Goal: Task Accomplishment & Management: Use online tool/utility

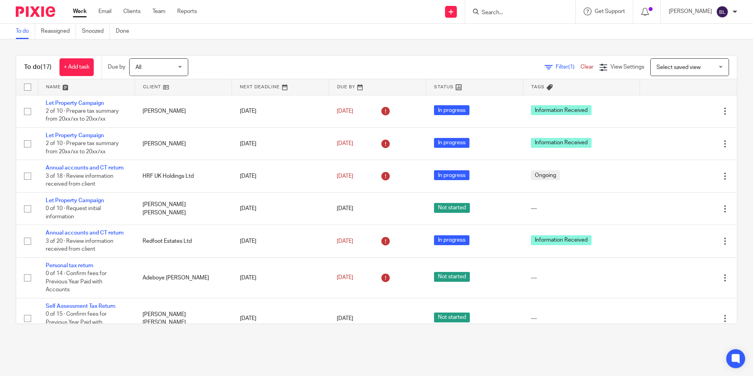
click at [523, 8] on form at bounding box center [523, 12] width 84 height 10
click at [523, 16] on input "Search" at bounding box center [516, 12] width 71 height 7
type input "reinal"
click at [539, 31] on link at bounding box center [556, 34] width 153 height 18
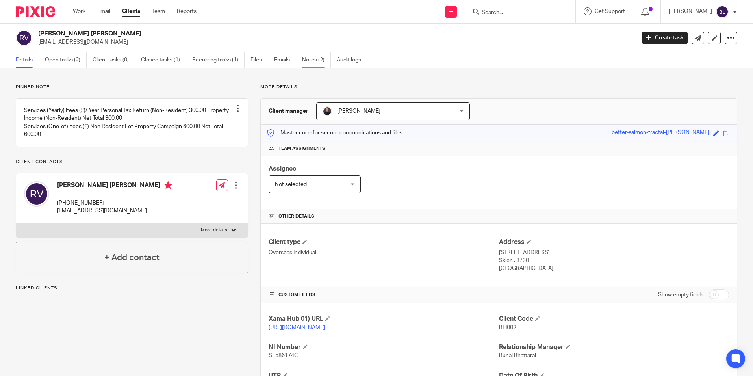
click at [316, 57] on link "Notes (2)" at bounding box center [316, 59] width 29 height 15
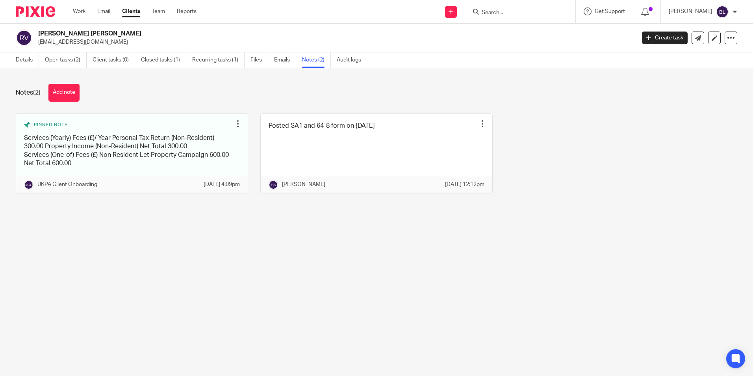
click at [70, 93] on button "Add note" at bounding box center [63, 93] width 31 height 18
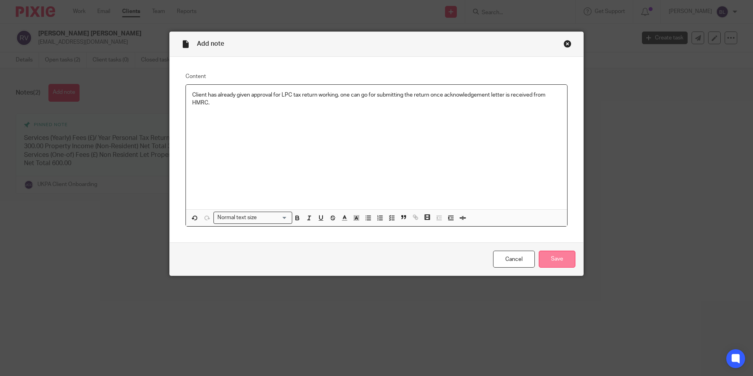
click at [553, 260] on input "Save" at bounding box center [557, 259] width 37 height 17
